Goal: Transaction & Acquisition: Book appointment/travel/reservation

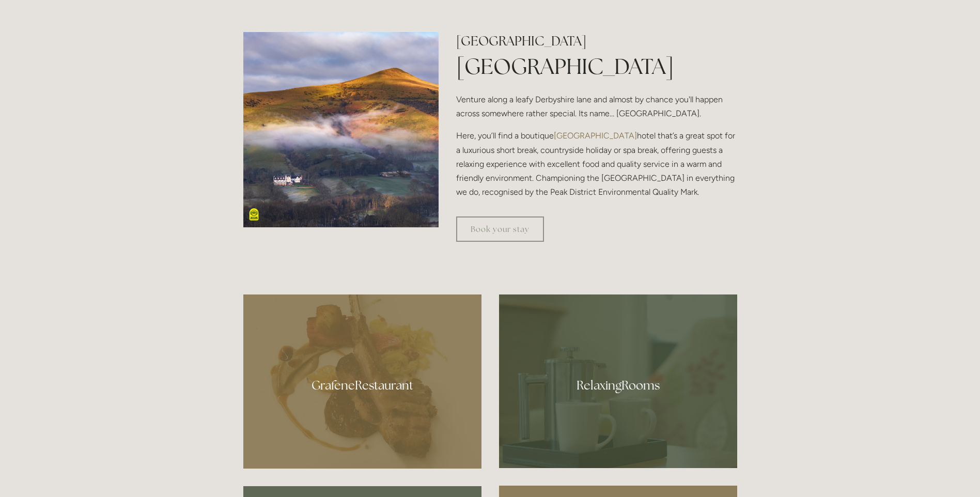
scroll to position [465, 0]
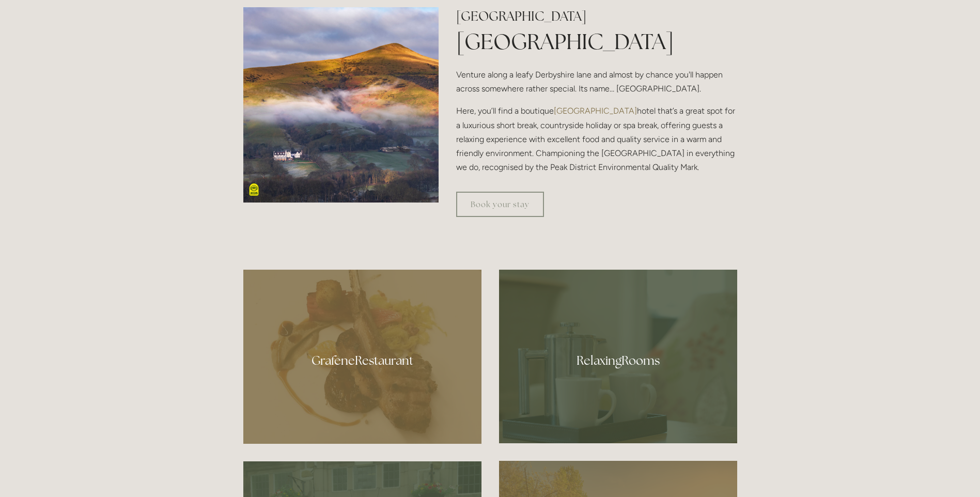
click at [407, 360] on div at bounding box center [362, 357] width 238 height 174
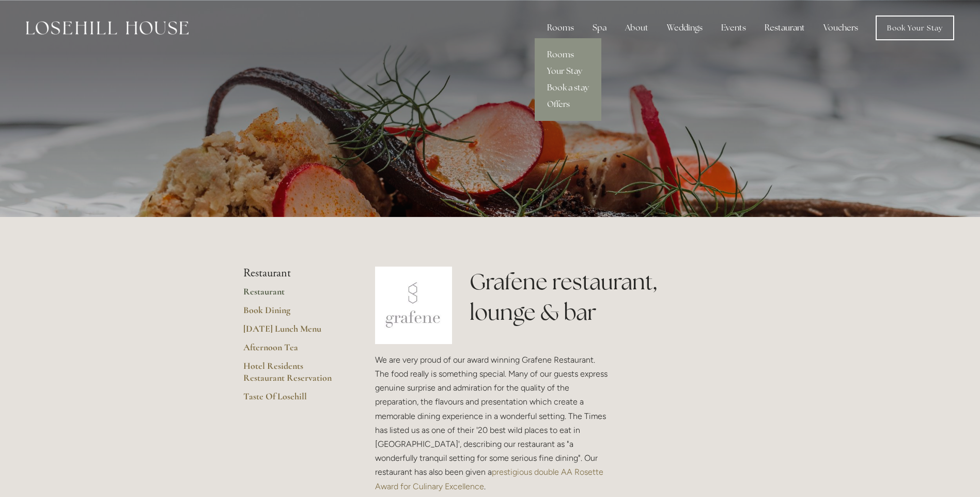
click at [566, 30] on div "Rooms" at bounding box center [560, 28] width 43 height 21
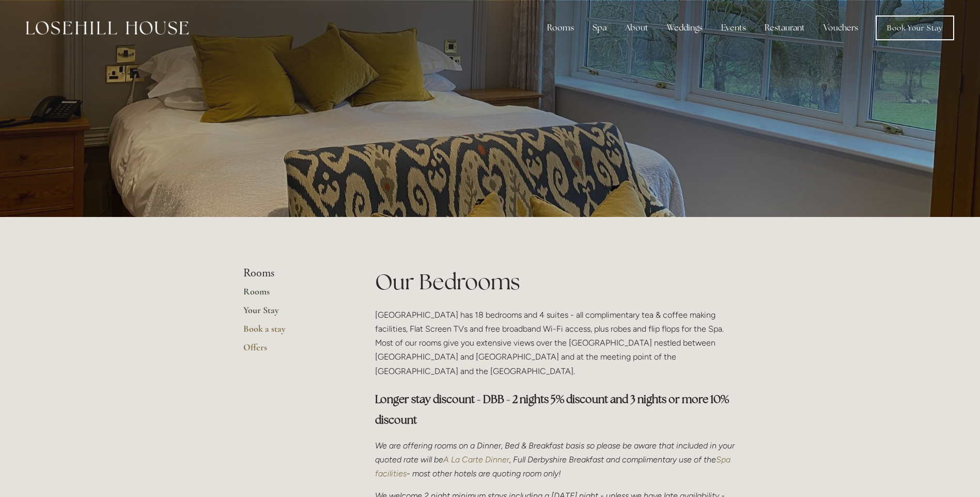
click at [253, 310] on link "Your Stay" at bounding box center [292, 313] width 99 height 19
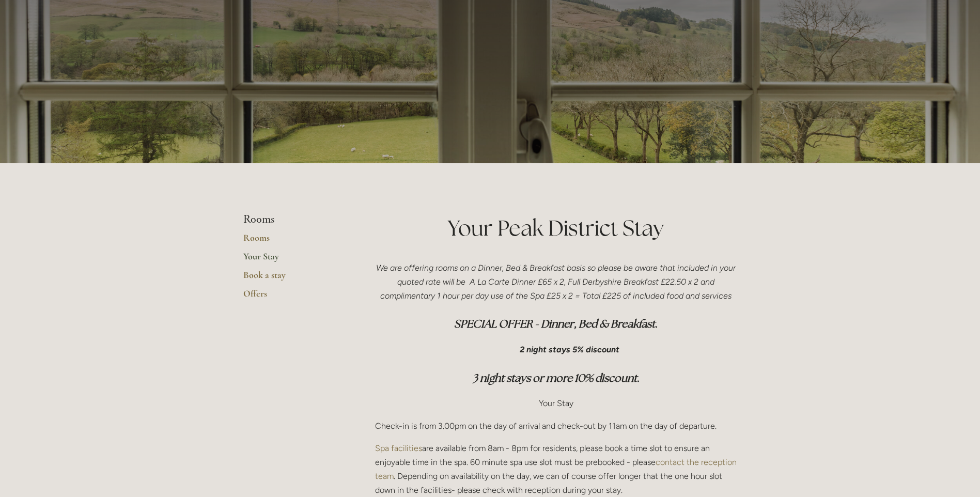
scroll to position [52, 0]
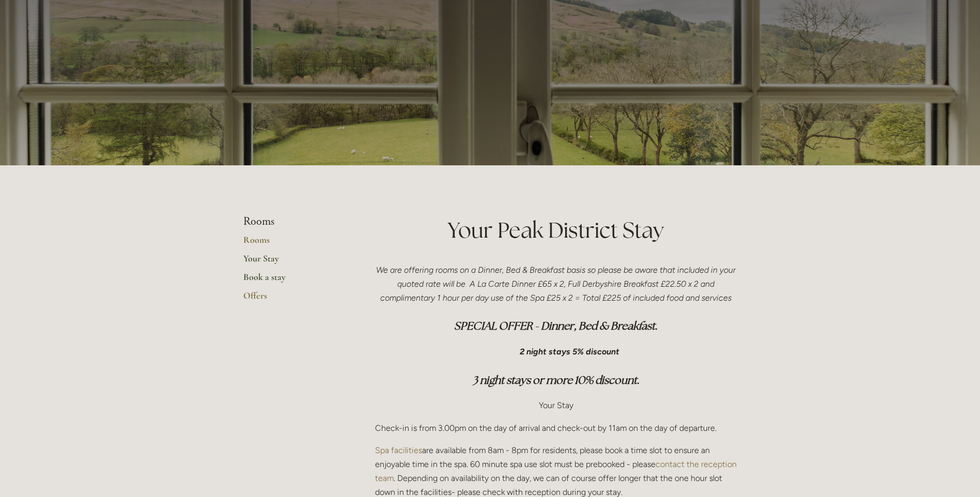
click at [274, 278] on link "Book a stay" at bounding box center [292, 280] width 99 height 19
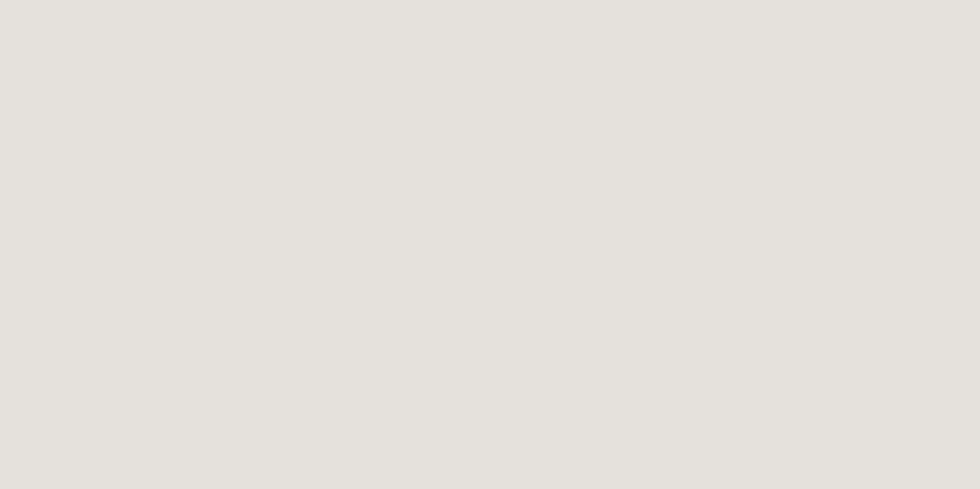
scroll to position [1654, 0]
